Goal: Task Accomplishment & Management: Complete application form

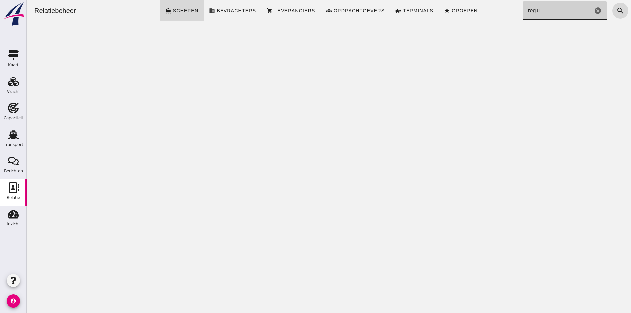
click at [594, 11] on icon "cancel" at bounding box center [598, 11] width 8 height 8
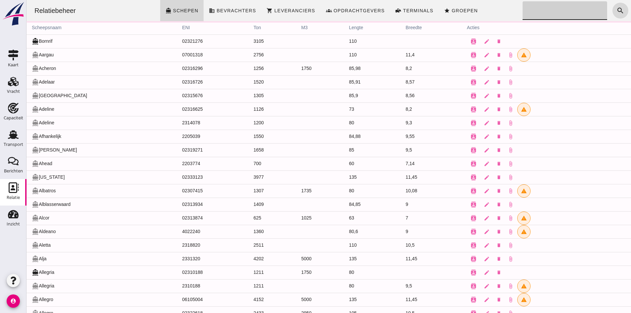
click at [539, 13] on input "Zoeken..." at bounding box center [562, 10] width 81 height 19
type input "regius"
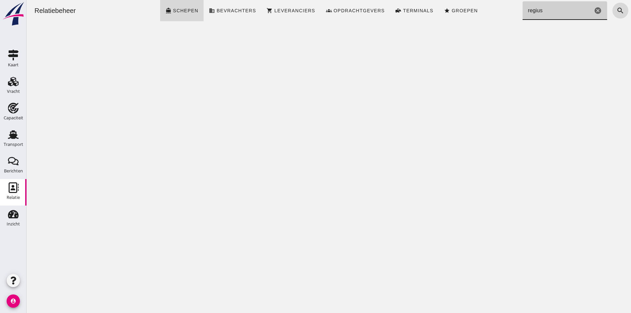
click at [594, 11] on icon "cancel" at bounding box center [598, 11] width 8 height 8
click at [617, 13] on icon "search" at bounding box center [620, 11] width 8 height 8
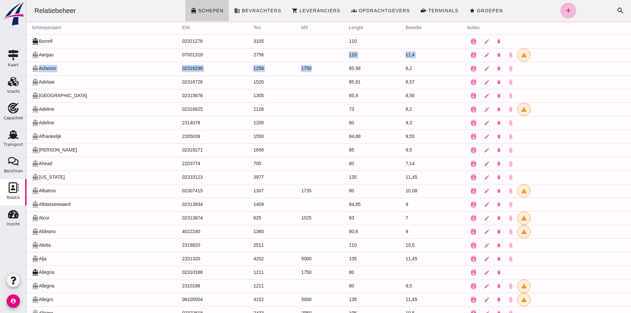
click at [203, 8] on span "directions_boat Schepen" at bounding box center [207, 11] width 33 height 6
click at [564, 10] on icon "add" at bounding box center [568, 11] width 8 height 8
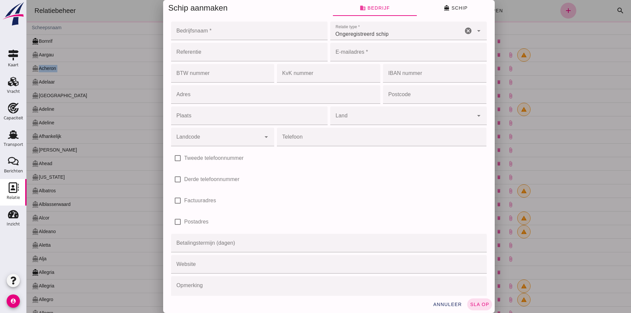
click at [211, 32] on div at bounding box center [329, 156] width 604 height 313
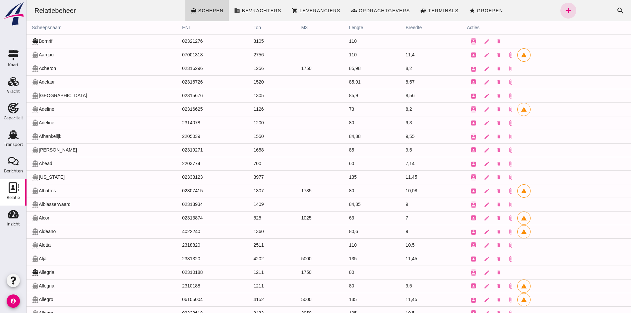
click at [473, 24] on th "acties" at bounding box center [545, 27] width 169 height 13
click at [567, 11] on icon "add" at bounding box center [568, 11] width 8 height 8
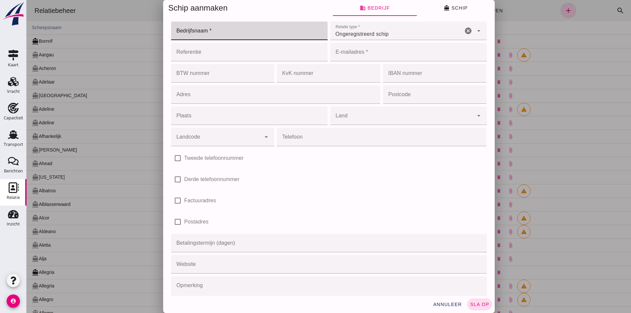
click at [192, 28] on input "Bedrijfsnaam *" at bounding box center [247, 31] width 152 height 19
type input "Regius Transport"
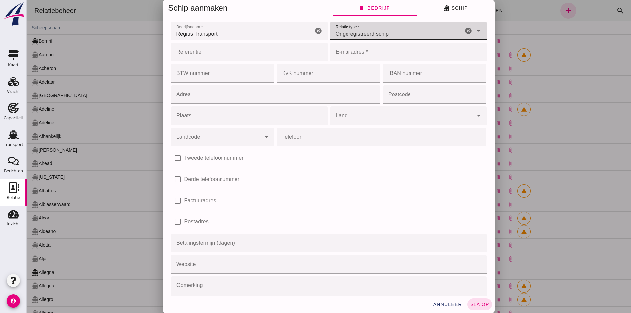
click at [353, 34] on span "Ongeregistreerd schip" at bounding box center [361, 34] width 53 height 8
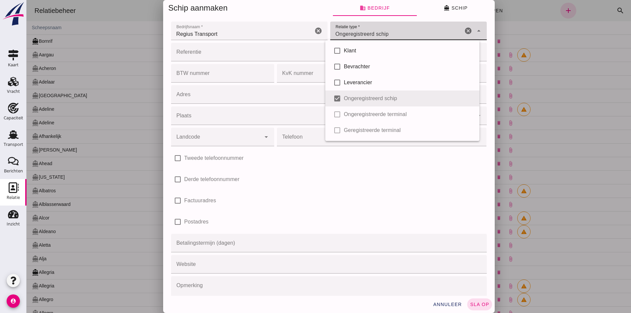
click at [338, 100] on div "check_box_outline_blank Klant check_box_outline_blank Bevrachter check_box_outl…" at bounding box center [402, 90] width 154 height 101
click at [280, 178] on div "check_box_outline_blank Derde telefoonnummer" at bounding box center [329, 179] width 316 height 19
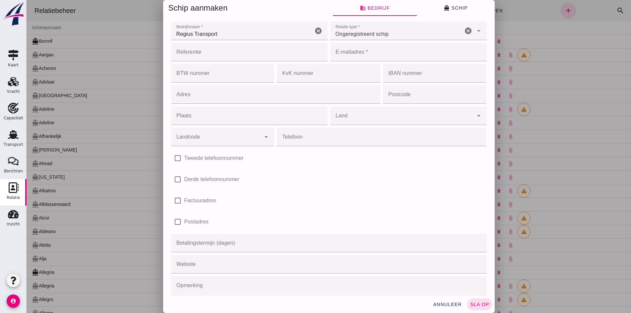
click at [381, 127] on div "Telefoon Telefoon cancel" at bounding box center [381, 136] width 212 height 21
click at [376, 119] on input "Land" at bounding box center [401, 119] width 143 height 8
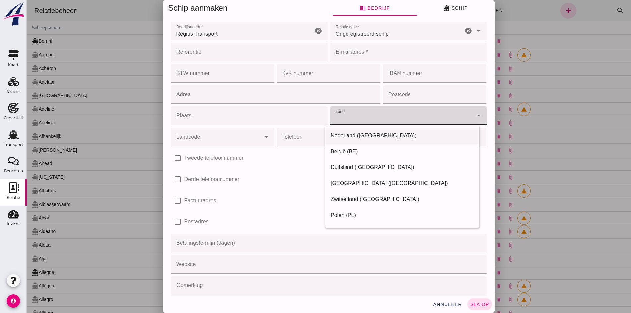
click at [345, 136] on div "Nederland ([GEOGRAPHIC_DATA])" at bounding box center [403, 136] width 144 height 8
type input "Nederland ([GEOGRAPHIC_DATA])"
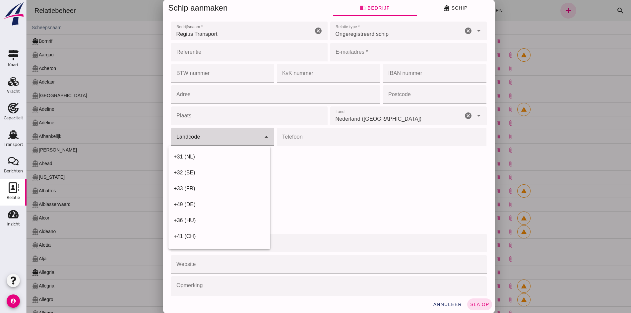
click at [209, 145] on div at bounding box center [216, 137] width 90 height 19
click at [191, 156] on div "+31 (NL)" at bounding box center [219, 157] width 91 height 8
type input "+31 (NL)"
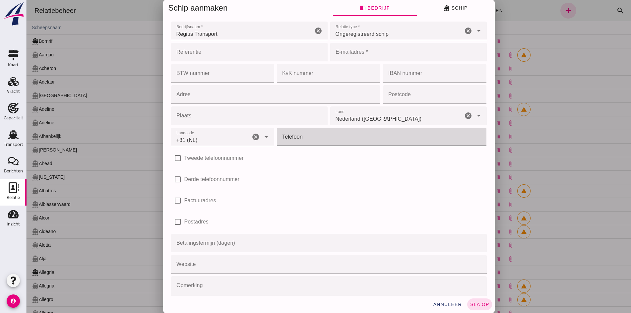
click at [333, 138] on input "Telefoon" at bounding box center [380, 137] width 206 height 19
type input "625086476"
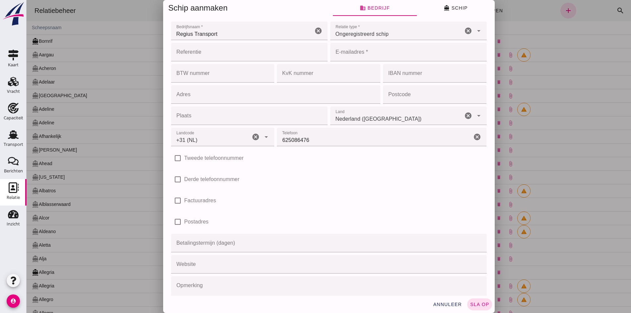
click at [304, 168] on div "check_box_outline_blank Tweede telefoonnummer" at bounding box center [329, 158] width 318 height 21
click at [200, 114] on input "Plaats" at bounding box center [247, 115] width 152 height 19
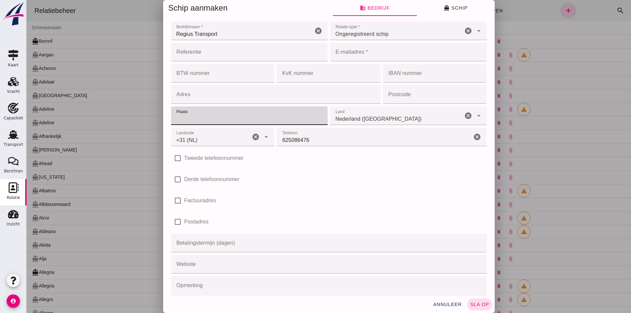
type input "g"
type input "h"
type input "[PERSON_NAME]-Ambacht"
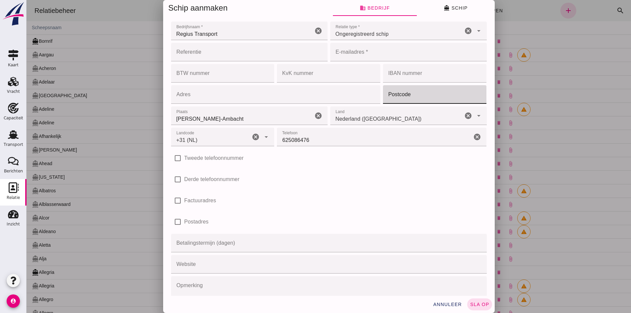
click at [442, 93] on input "Postcode" at bounding box center [432, 94] width 99 height 19
type input "4251 NR"
type input "[EMAIL_ADDRESS][DOMAIN_NAME]"
type input "Ingenieur Blankenstraat"
type input "[GEOGRAPHIC_DATA]"
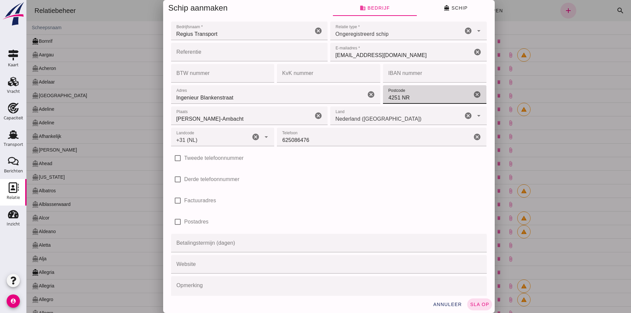
drag, startPoint x: 410, startPoint y: 98, endPoint x: 370, endPoint y: 94, distance: 40.0
click at [370, 94] on div "Adres Adres Ingenieur Blankenstraat cancel Postcode Postcode 4251 NR cancel Pla…" at bounding box center [329, 105] width 318 height 42
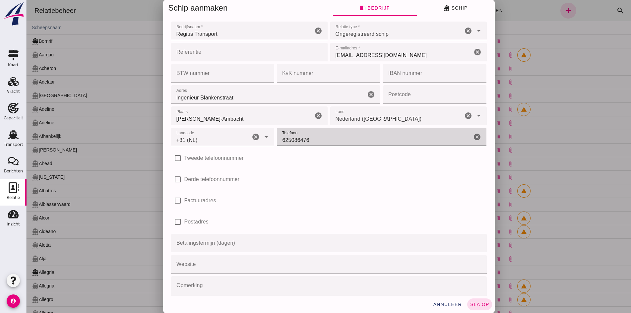
drag, startPoint x: 372, startPoint y: 141, endPoint x: 370, endPoint y: 155, distance: 14.0
click at [372, 142] on input "625086476" at bounding box center [374, 137] width 195 height 19
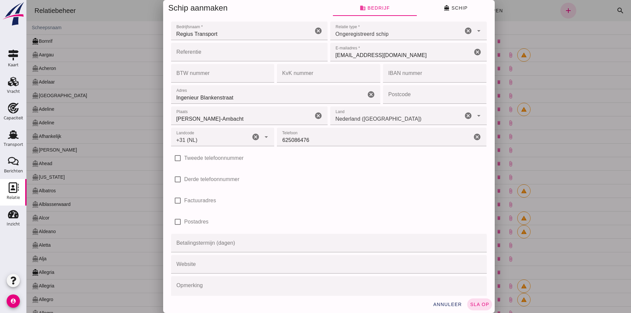
click at [360, 175] on div "check_box_outline_blank Derde telefoonnummer" at bounding box center [329, 179] width 316 height 19
click at [417, 94] on input "Postcode" at bounding box center [432, 94] width 99 height 19
type input "3343 AP"
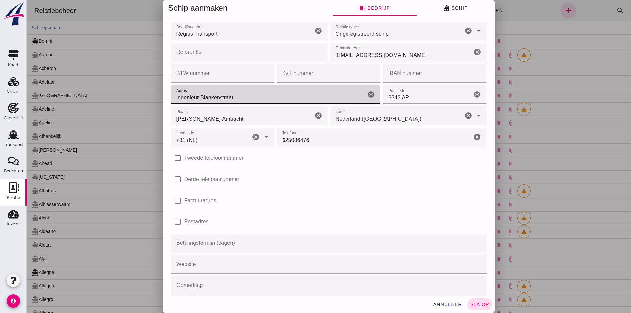
click at [222, 88] on input "Ingenieur Blankenstraat" at bounding box center [268, 94] width 195 height 19
drag, startPoint x: 264, startPoint y: 100, endPoint x: 166, endPoint y: 94, distance: 97.3
click at [166, 94] on div "Bedrijfsnaam * Bedrijfsnaam * Regius Transport cancel Relatie type * Relatie ty…" at bounding box center [329, 155] width 332 height 279
type input "Reeweg 130"
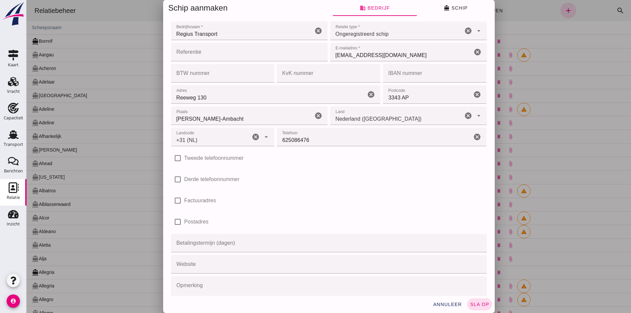
click at [387, 205] on div "check_box_outline_blank Factuuradres" at bounding box center [329, 200] width 316 height 19
click at [457, 2] on button "directions_boat Schip" at bounding box center [456, 8] width 78 height 16
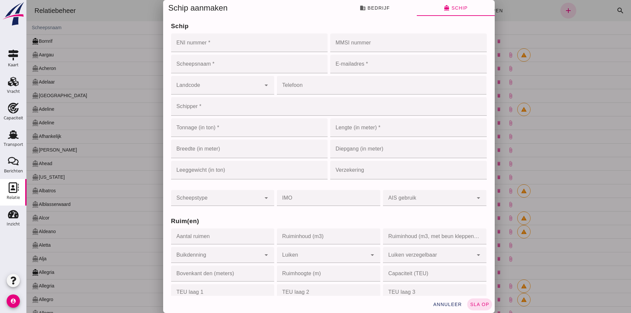
click at [231, 41] on input "ENI nummer *" at bounding box center [247, 42] width 152 height 19
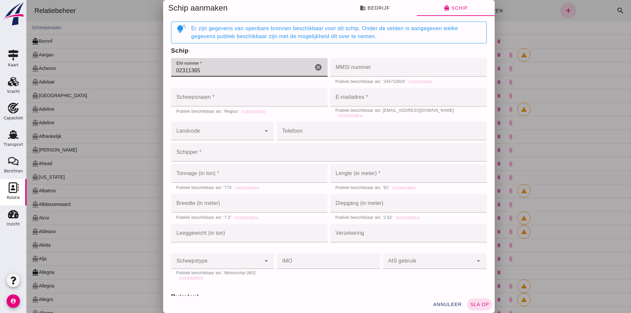
type input "02311365"
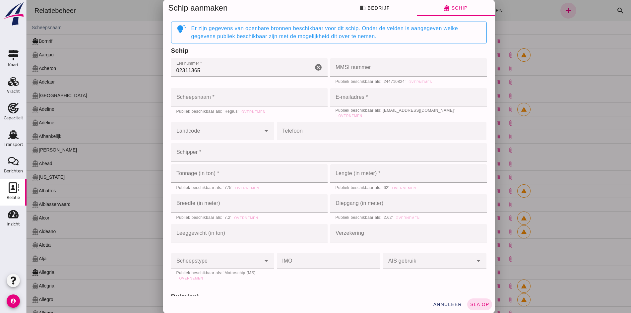
click at [328, 34] on div "Er zijn gegevens van openbare bronnen beschikbaar voor dit schip. Onder de veld…" at bounding box center [336, 33] width 290 height 16
click at [421, 83] on span "Overnemen" at bounding box center [420, 82] width 24 height 4
type input "244710824"
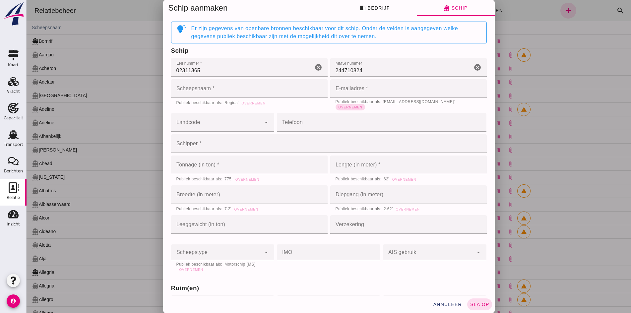
click at [362, 105] on span "Overnemen" at bounding box center [350, 107] width 24 height 4
type input "[EMAIL_ADDRESS][DOMAIN_NAME]"
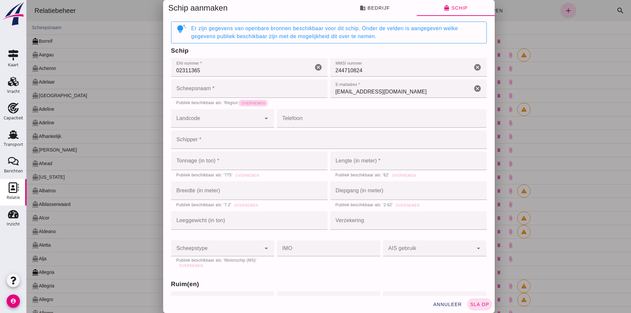
click at [257, 103] on span "Overnemen" at bounding box center [253, 103] width 24 height 4
type input "Regius"
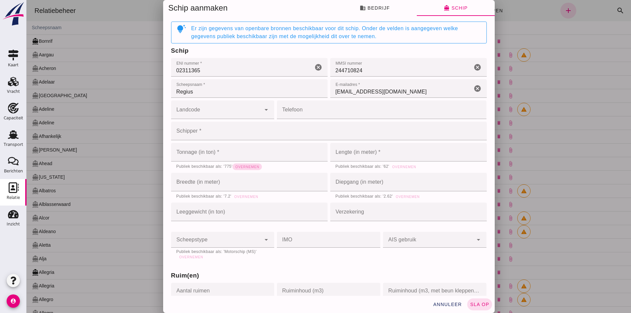
click at [241, 166] on span "Overnemen" at bounding box center [247, 167] width 24 height 4
type input "775"
click at [404, 165] on span "Overnemen" at bounding box center [404, 167] width 24 height 4
type input "62"
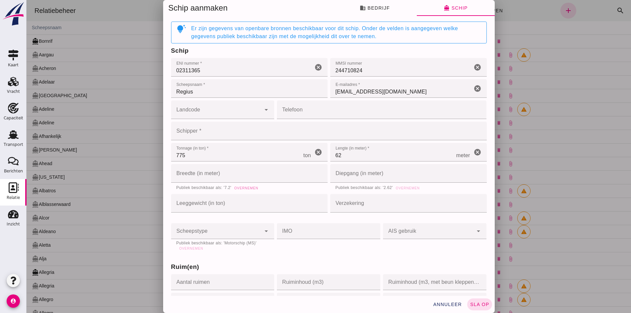
click at [237, 186] on span "Overnemen" at bounding box center [246, 188] width 24 height 4
type input "7.2"
click at [402, 186] on span "Overnemen" at bounding box center [407, 188] width 24 height 4
type input "2.62"
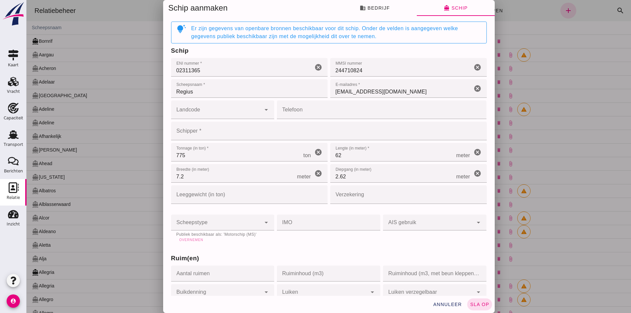
drag, startPoint x: 194, startPoint y: 235, endPoint x: 191, endPoint y: 240, distance: 5.6
click at [194, 235] on div "Publiek beschikbaar als: 'Motorschip (MS)' Overnemen" at bounding box center [222, 237] width 93 height 11
click at [191, 240] on span "Overnemen" at bounding box center [191, 240] width 24 height 4
type input "motor_ship"
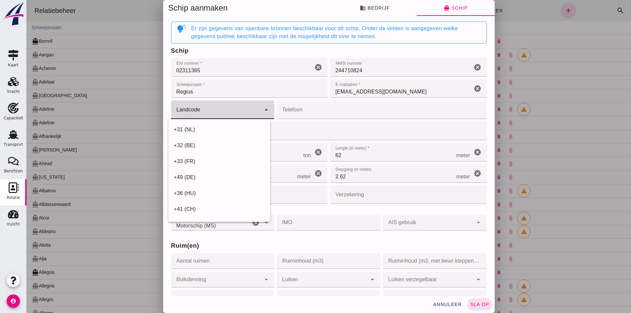
click at [184, 108] on div at bounding box center [216, 109] width 90 height 19
click at [204, 128] on div "+31 (NL)" at bounding box center [219, 130] width 91 height 8
type input "+31 (NL)"
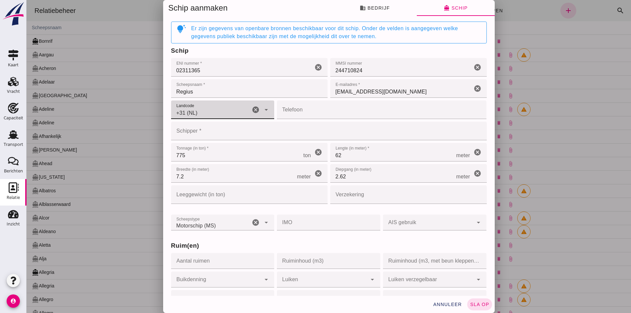
click at [323, 115] on input "Telefoon" at bounding box center [380, 109] width 206 height 19
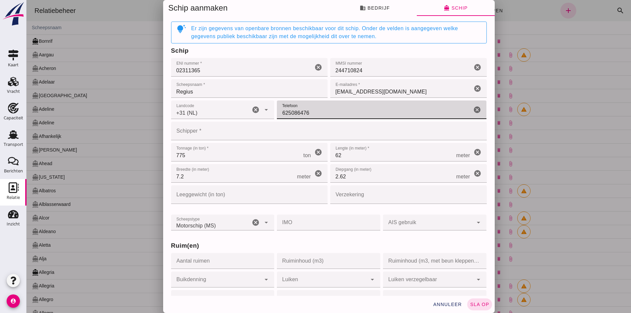
type input "625086476"
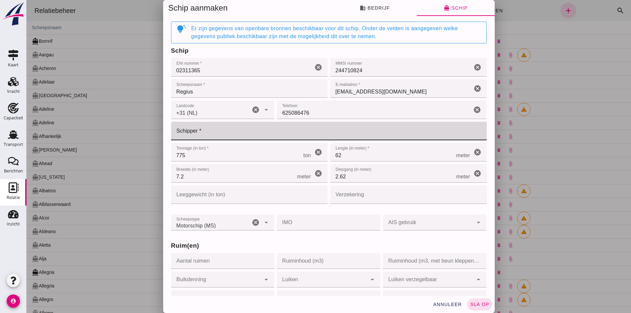
click at [194, 127] on input "Schipper *" at bounding box center [327, 131] width 312 height 19
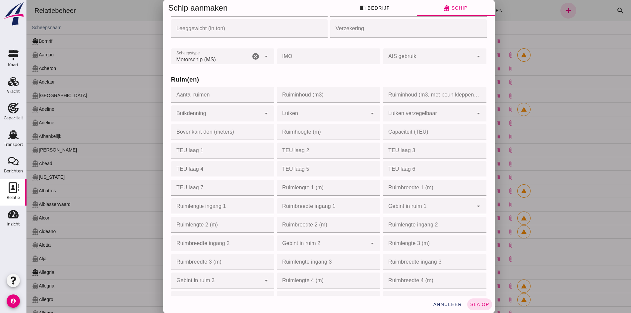
scroll to position [166, 0]
type input "Joosse"
click at [215, 95] on input "Aantal ruimen" at bounding box center [220, 95] width 99 height 16
type input "2"
click at [201, 113] on div at bounding box center [216, 114] width 90 height 16
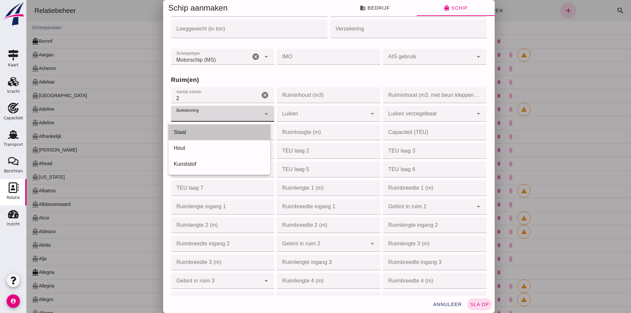
drag, startPoint x: 200, startPoint y: 125, endPoint x: 241, endPoint y: 122, distance: 41.2
click at [200, 126] on div "Staal" at bounding box center [219, 132] width 102 height 16
type input "steel"
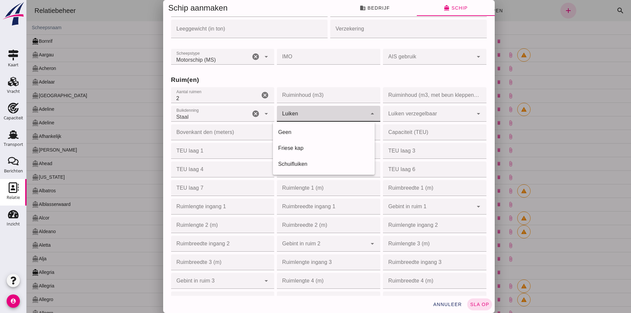
click at [320, 113] on div at bounding box center [322, 114] width 90 height 16
click at [301, 163] on div "Schuifluiken" at bounding box center [323, 164] width 91 height 8
type input "sliding_shutters"
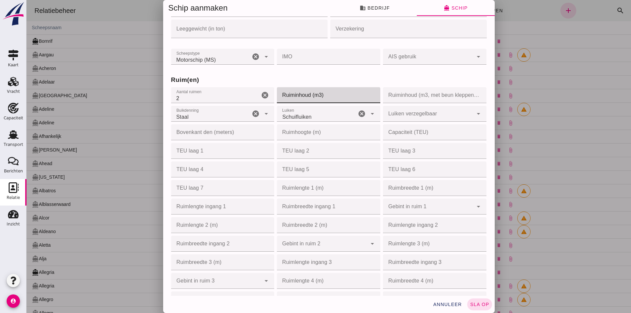
click at [309, 99] on input "Ruiminhoud (m3)" at bounding box center [326, 95] width 99 height 16
type input "1150"
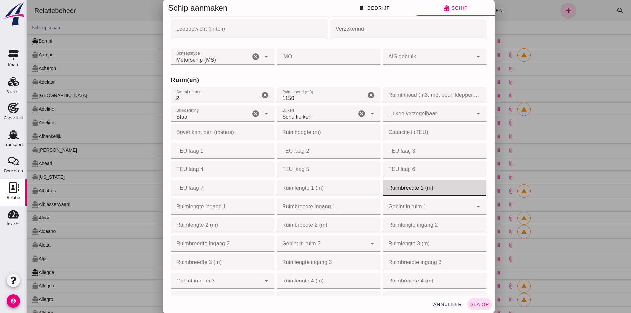
click at [396, 187] on input "Ruimbreedte 1 (m)" at bounding box center [432, 188] width 99 height 16
type input "-1"
click at [263, 192] on input "-1" at bounding box center [220, 188] width 99 height 16
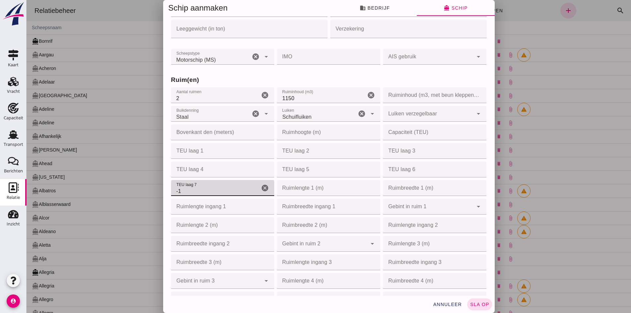
drag, startPoint x: 190, startPoint y: 191, endPoint x: 155, endPoint y: 182, distance: 36.3
click at [155, 182] on div "Schip aanmaken business Bedrijf directions_boat Schip Bedrijfsnaam * Bedrijfsna…" at bounding box center [329, 156] width 604 height 313
click at [282, 190] on input "Ruimlengte 1 (m)" at bounding box center [326, 188] width 99 height 16
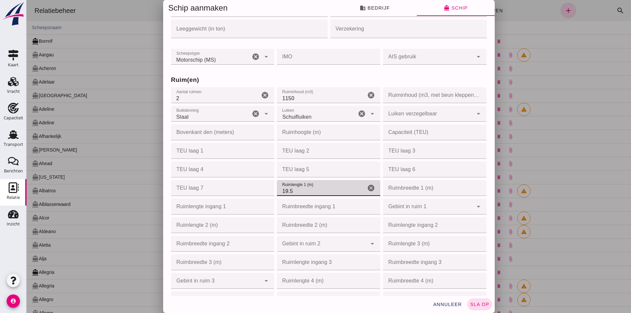
type input "19.5"
click at [386, 188] on input "Ruimbreedte 1 (m)" at bounding box center [432, 188] width 99 height 16
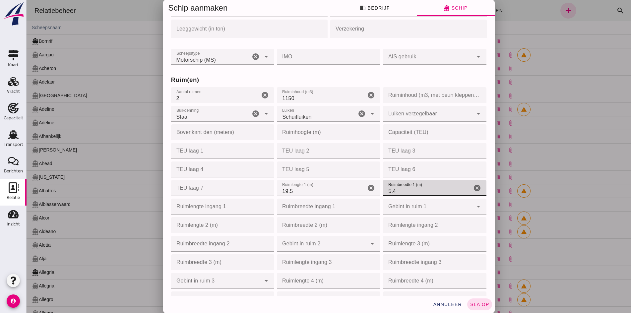
type input "5.4"
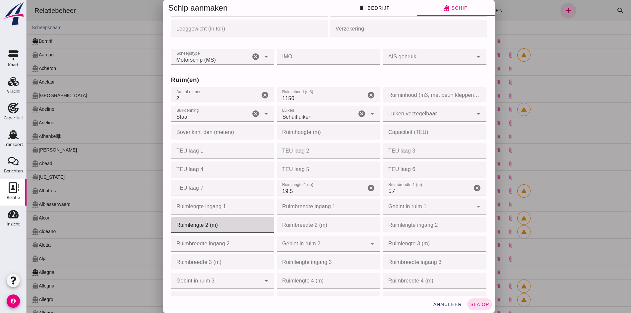
click at [205, 229] on input "Ruimlengte 2 (m)" at bounding box center [220, 225] width 99 height 16
type input "19.5"
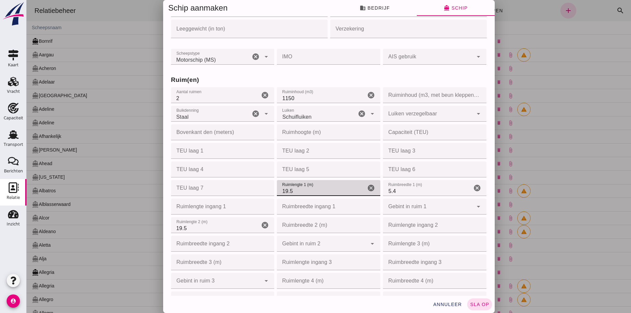
click at [297, 193] on input "19.5" at bounding box center [321, 188] width 89 height 16
type input "19"
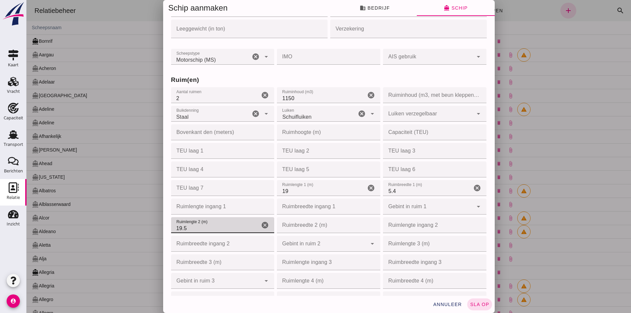
click at [204, 224] on input "19.5" at bounding box center [215, 225] width 89 height 16
type input "19"
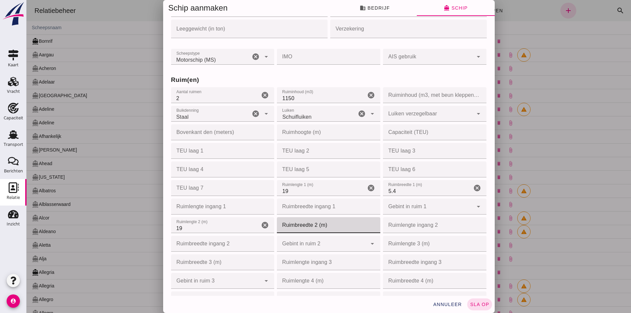
click at [322, 222] on input "Ruimbreedte 2 (m)" at bounding box center [326, 225] width 99 height 16
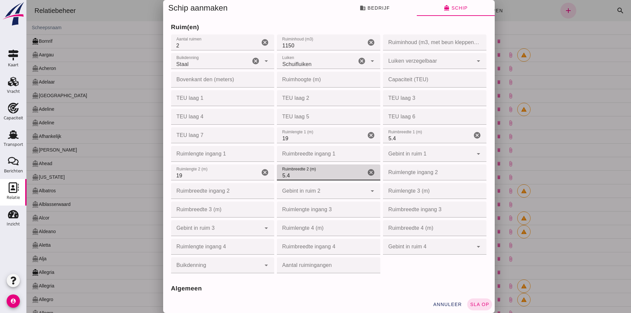
scroll to position [232, 0]
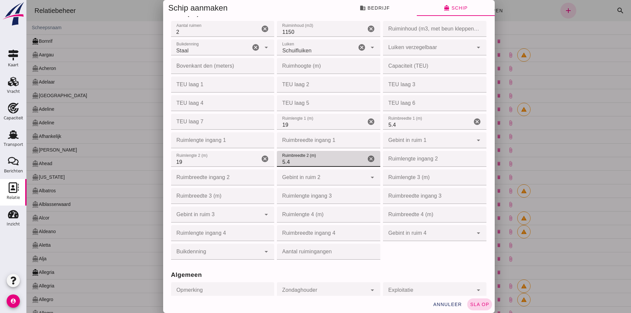
type input "5.4"
click at [472, 307] on button "sla op" at bounding box center [479, 304] width 25 height 12
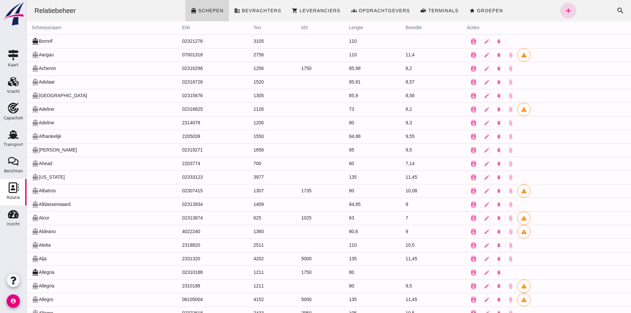
scroll to position [0, 0]
click at [10, 63] on div "Kaart" at bounding box center [13, 65] width 11 height 4
